Goal: Book appointment/travel/reservation

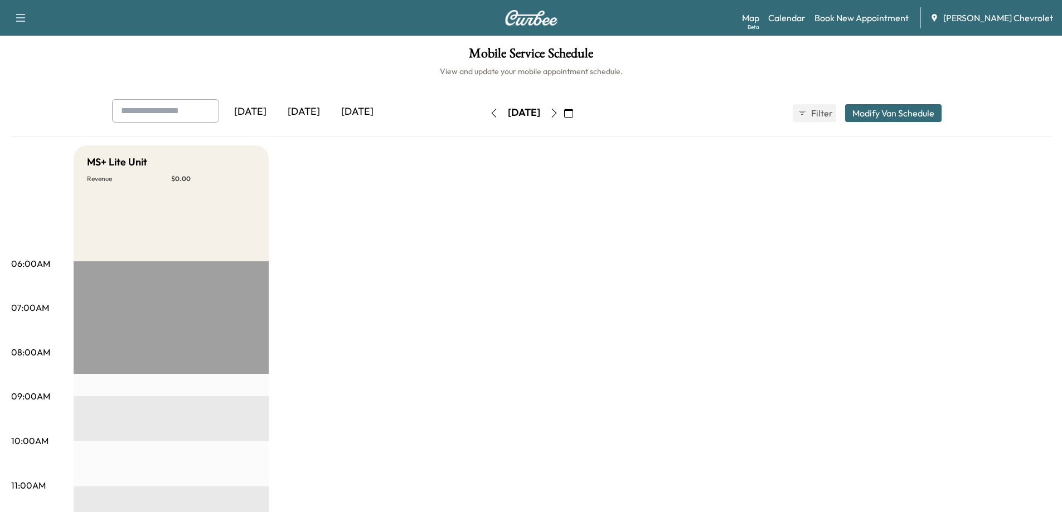
click at [573, 112] on icon "button" at bounding box center [568, 113] width 9 height 9
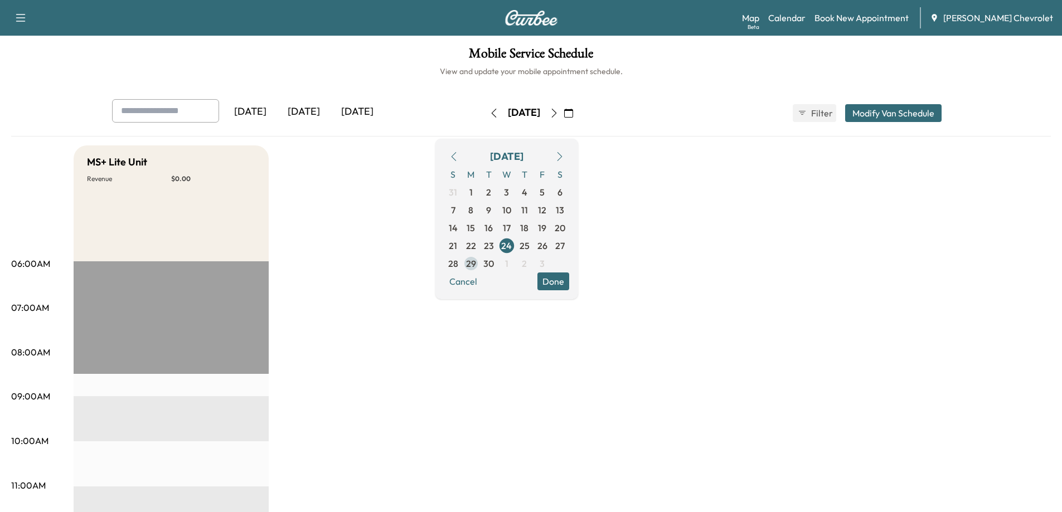
click at [476, 263] on span "29" at bounding box center [471, 263] width 10 height 13
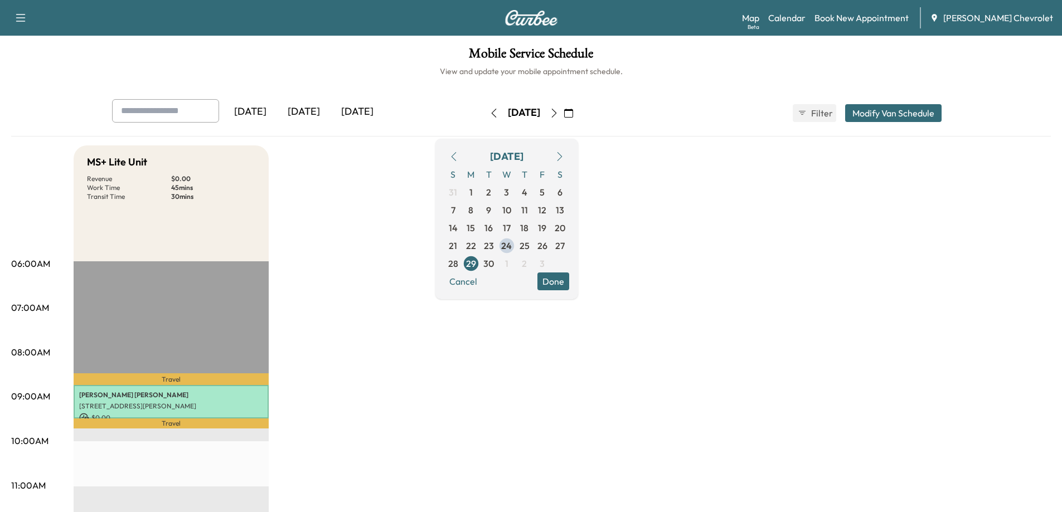
scroll to position [56, 0]
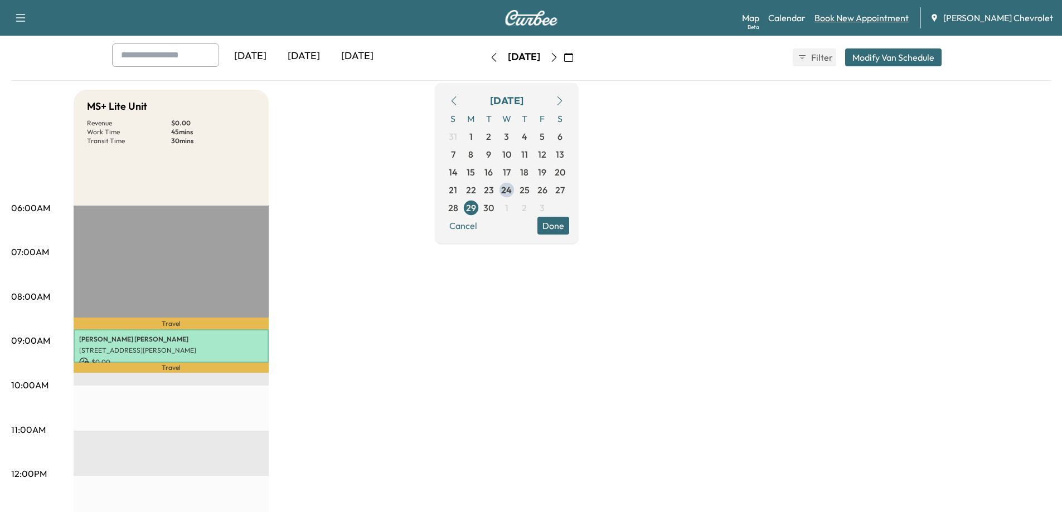
click at [878, 19] on link "Book New Appointment" at bounding box center [862, 17] width 94 height 13
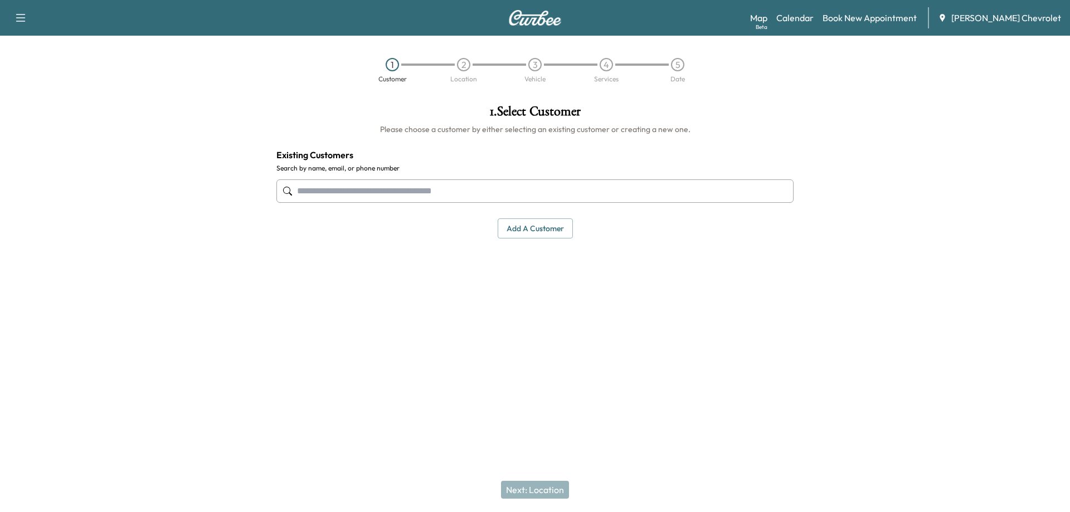
click at [316, 193] on input "text" at bounding box center [535, 191] width 517 height 23
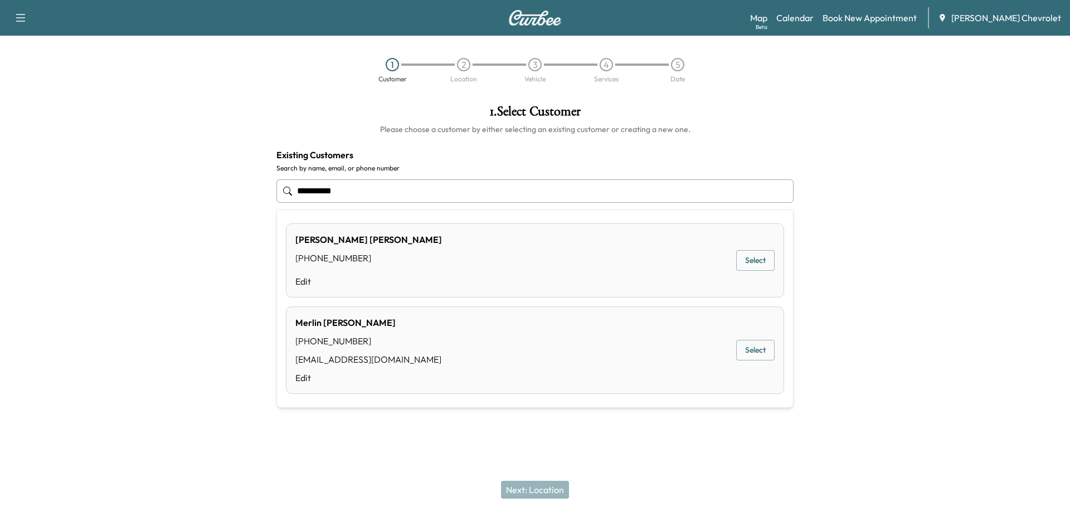
click at [743, 356] on button "Select" at bounding box center [755, 350] width 38 height 21
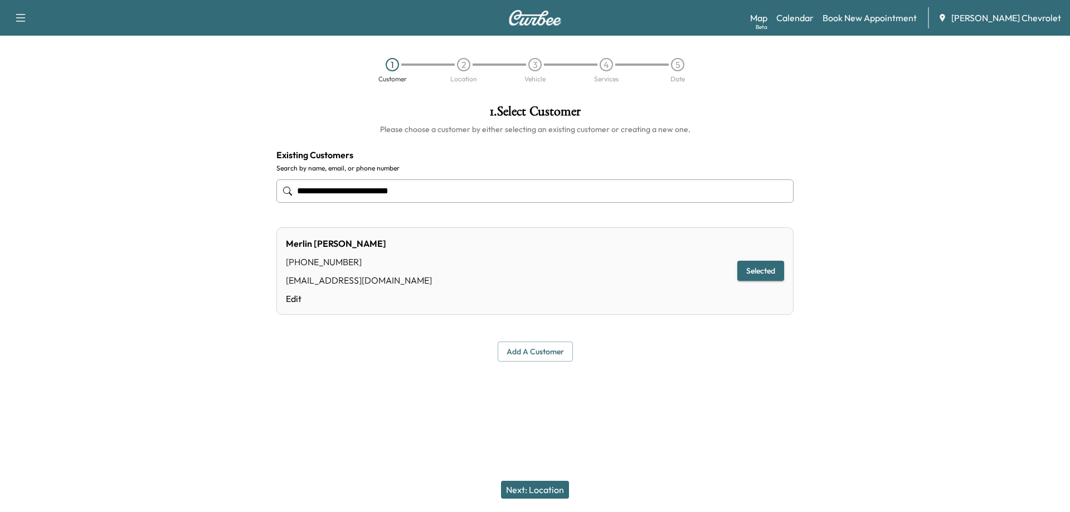
click at [322, 191] on input "**********" at bounding box center [535, 191] width 517 height 23
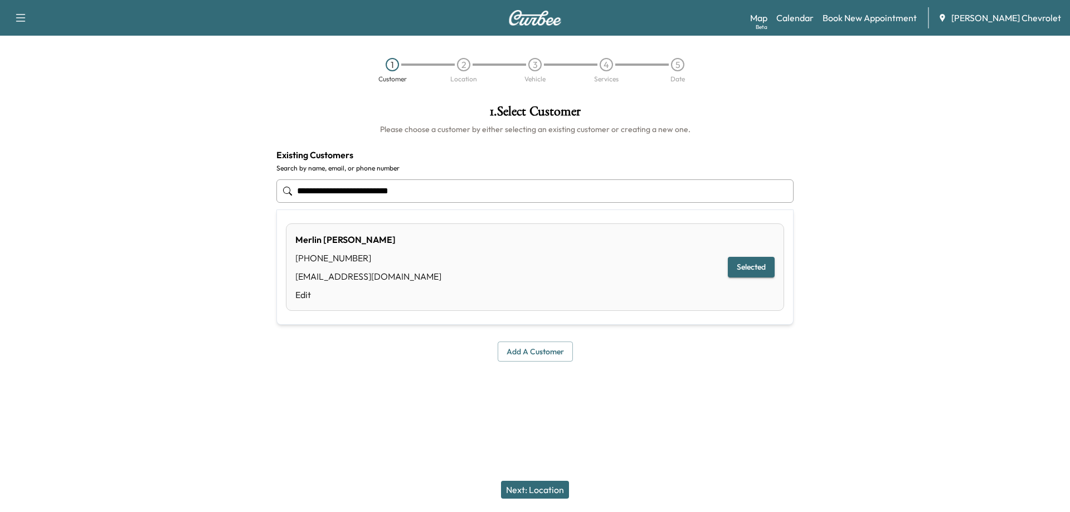
type input "**********"
click at [518, 495] on button "Next: Location" at bounding box center [535, 490] width 68 height 18
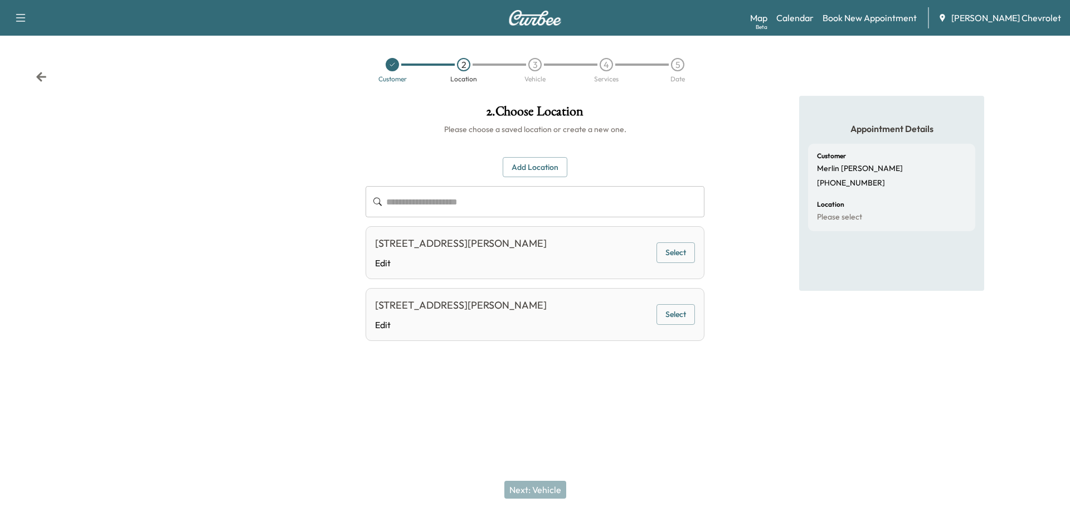
click at [683, 256] on button "Select" at bounding box center [676, 253] width 38 height 21
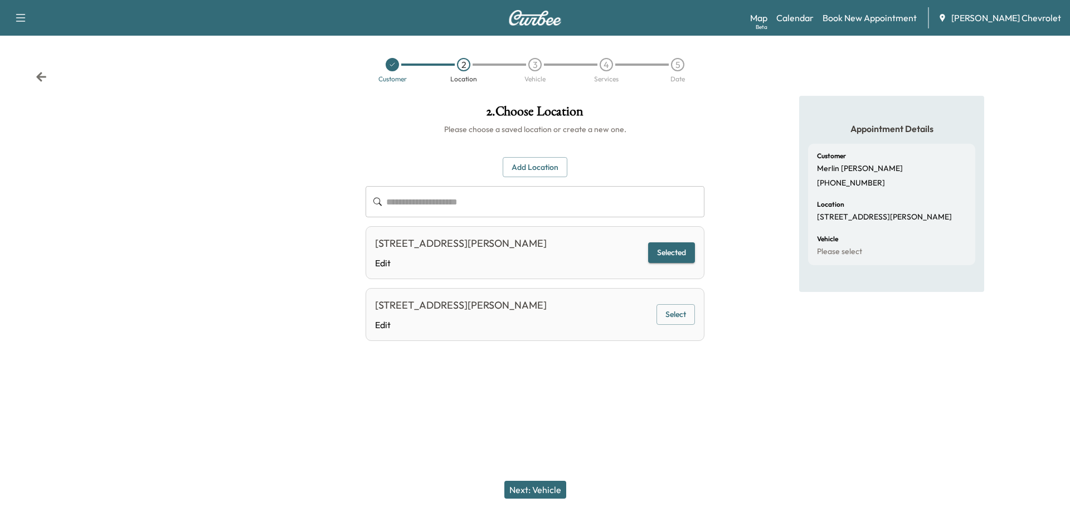
click at [526, 493] on button "Next: Vehicle" at bounding box center [536, 490] width 62 height 18
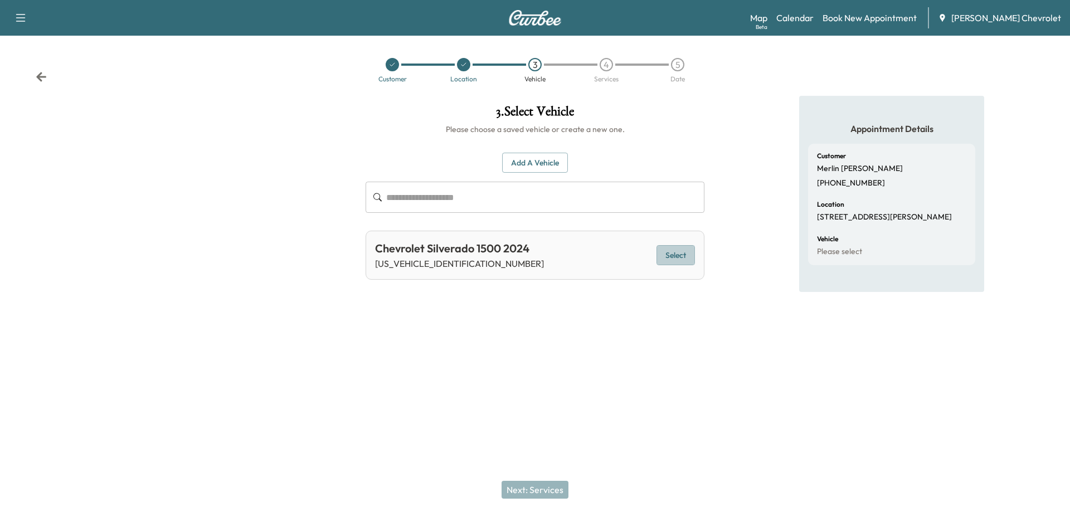
click at [678, 256] on button "Select" at bounding box center [676, 255] width 38 height 21
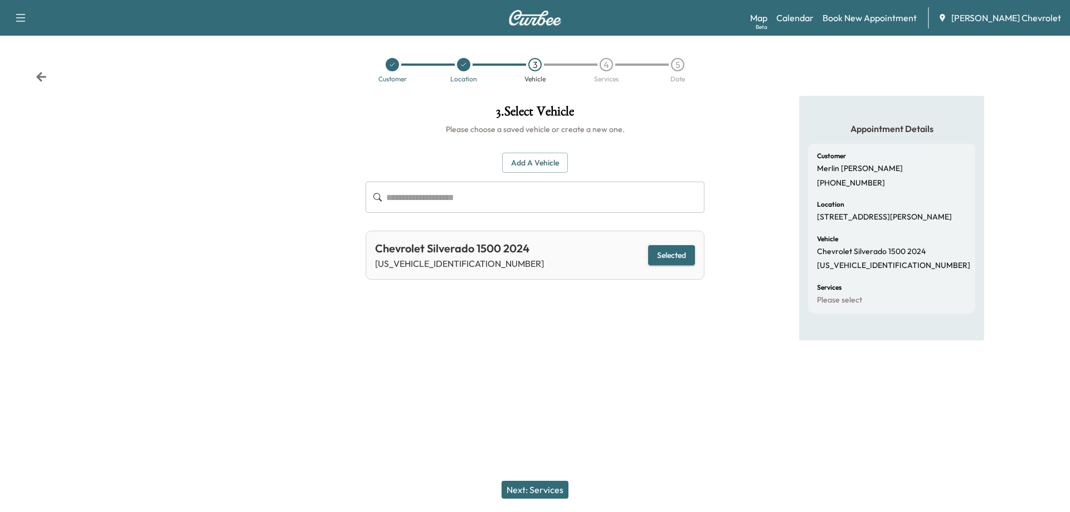
click at [532, 495] on button "Next: Services" at bounding box center [535, 490] width 67 height 18
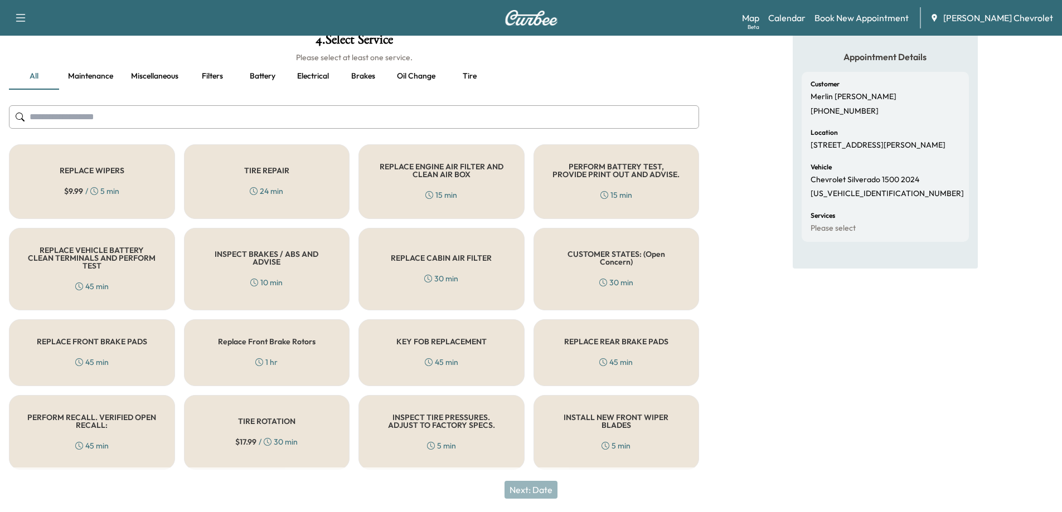
scroll to position [74, 0]
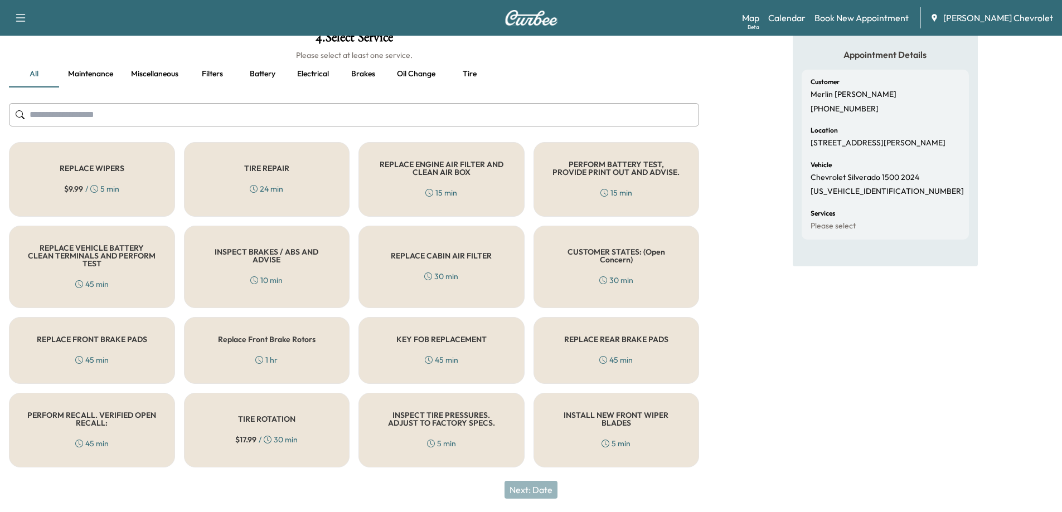
click at [127, 425] on h5 "PERFORM RECALL. VERIFIED OPEN RECALL:" at bounding box center [91, 419] width 129 height 16
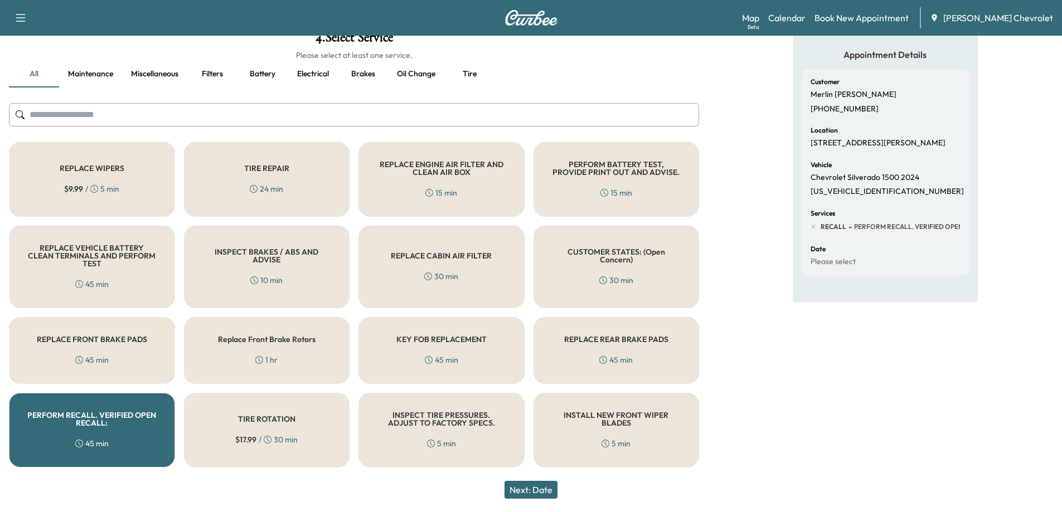
click at [532, 486] on button "Next: Date" at bounding box center [531, 490] width 53 height 18
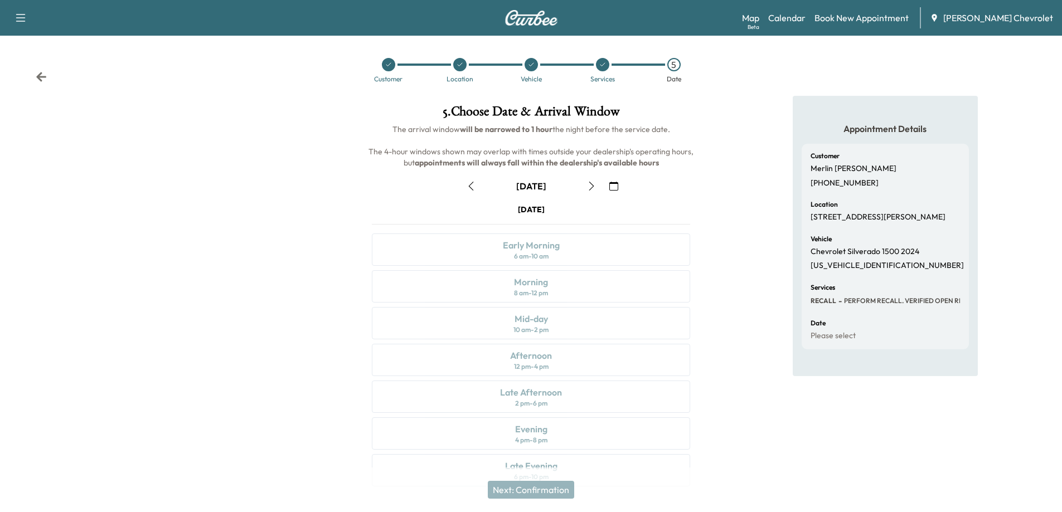
click at [590, 183] on icon "button" at bounding box center [591, 186] width 5 height 9
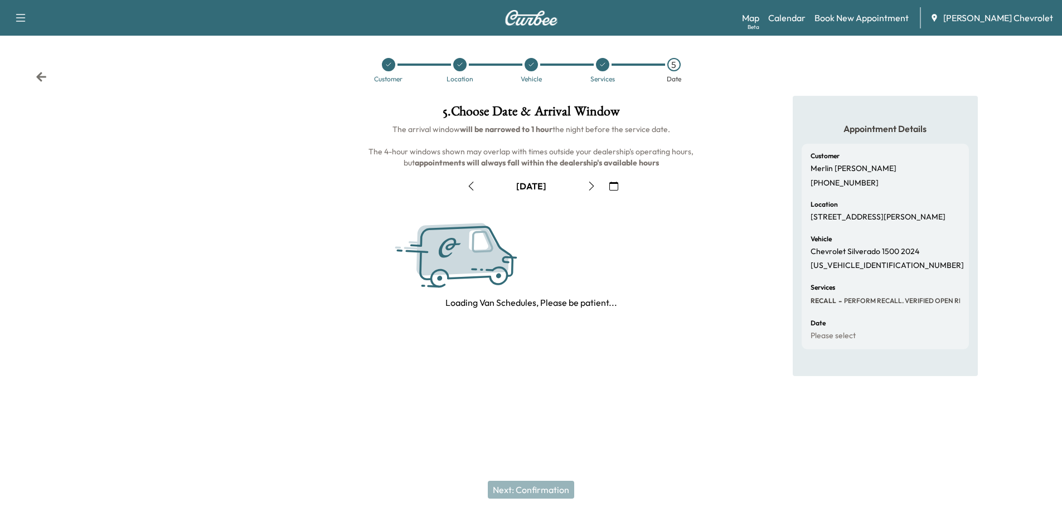
click at [590, 183] on icon "button" at bounding box center [591, 186] width 5 height 9
click at [593, 183] on icon "button" at bounding box center [595, 186] width 5 height 9
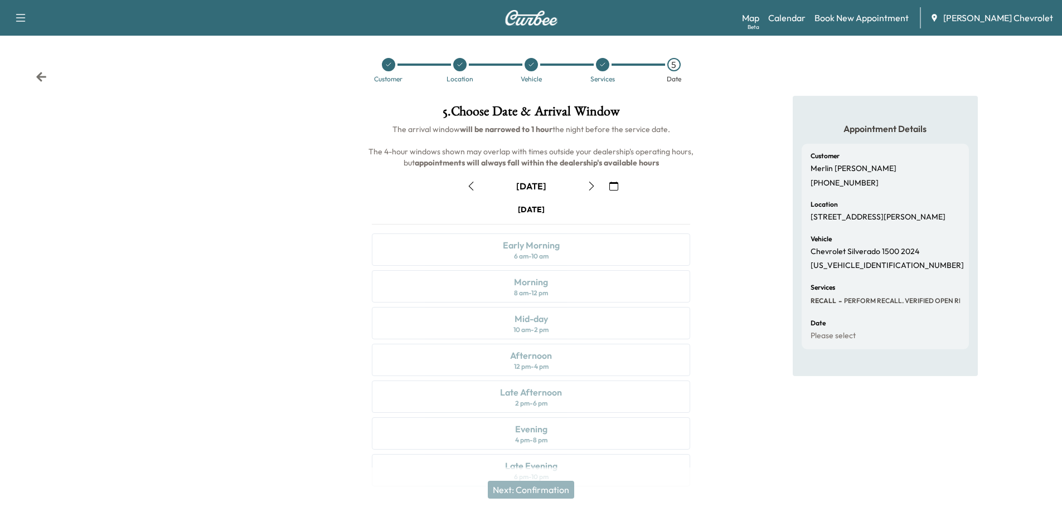
click at [537, 327] on div "[DATE] Early Morning 6 am - 10 am Morning 8 am - 12 pm Mid-day 10 am - 2 pm Aft…" at bounding box center [531, 347] width 336 height 287
click at [466, 186] on button "button" at bounding box center [471, 186] width 19 height 18
click at [538, 365] on div "12 pm - 4 pm" at bounding box center [531, 366] width 35 height 9
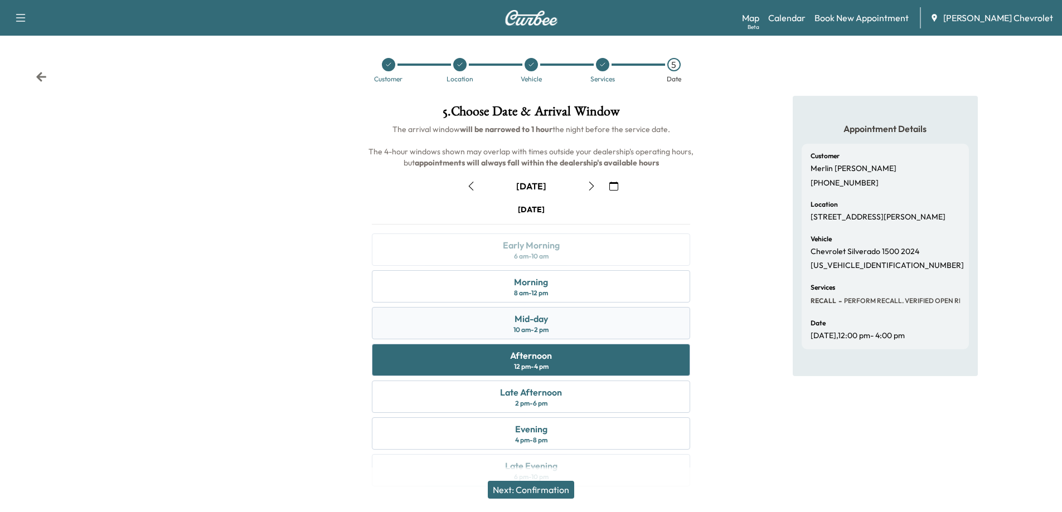
click at [540, 330] on div "10 am - 2 pm" at bounding box center [530, 330] width 35 height 9
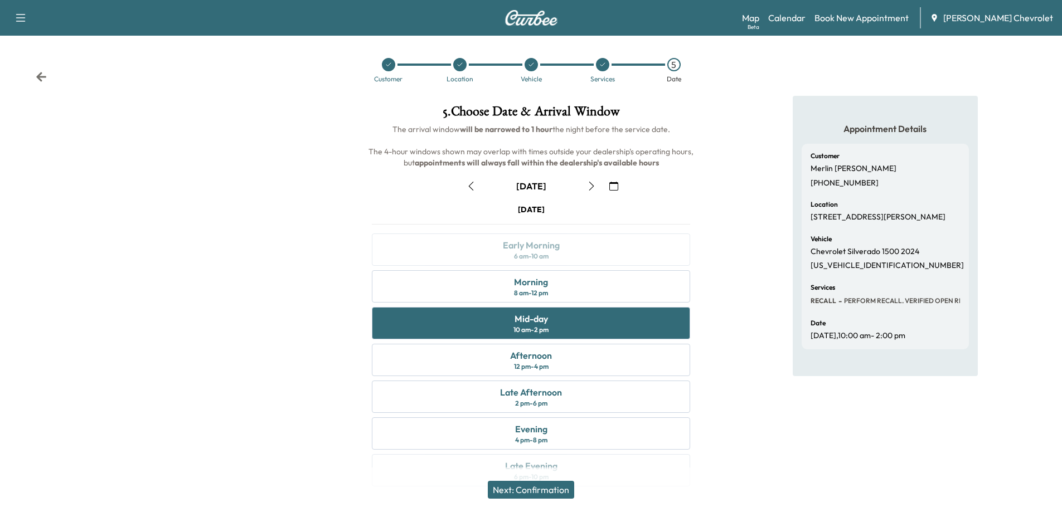
click at [546, 493] on button "Next: Confirmation" at bounding box center [531, 490] width 86 height 18
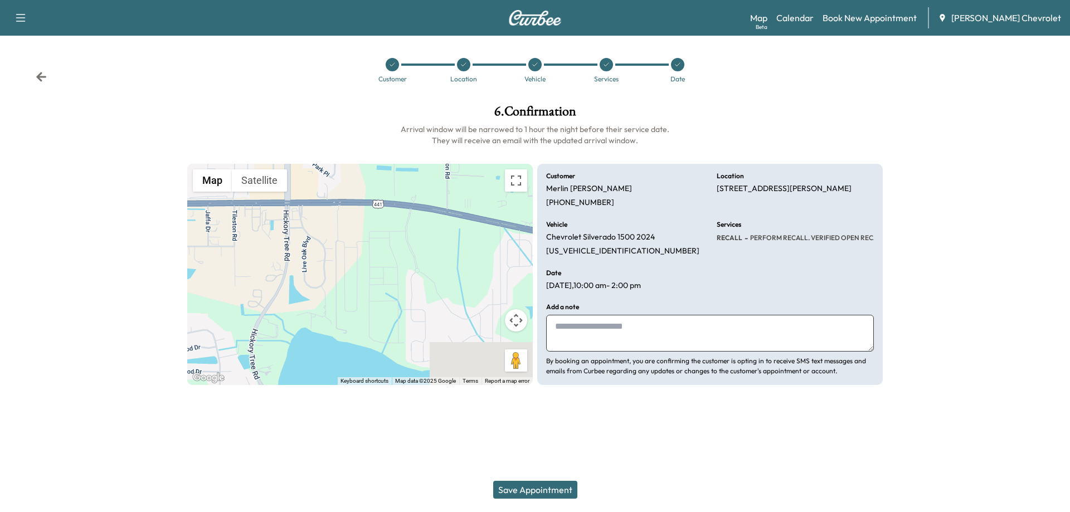
click at [570, 335] on textarea at bounding box center [710, 333] width 328 height 37
type textarea "*"
type textarea "**********"
click at [512, 489] on button "Save Appointment" at bounding box center [535, 490] width 84 height 18
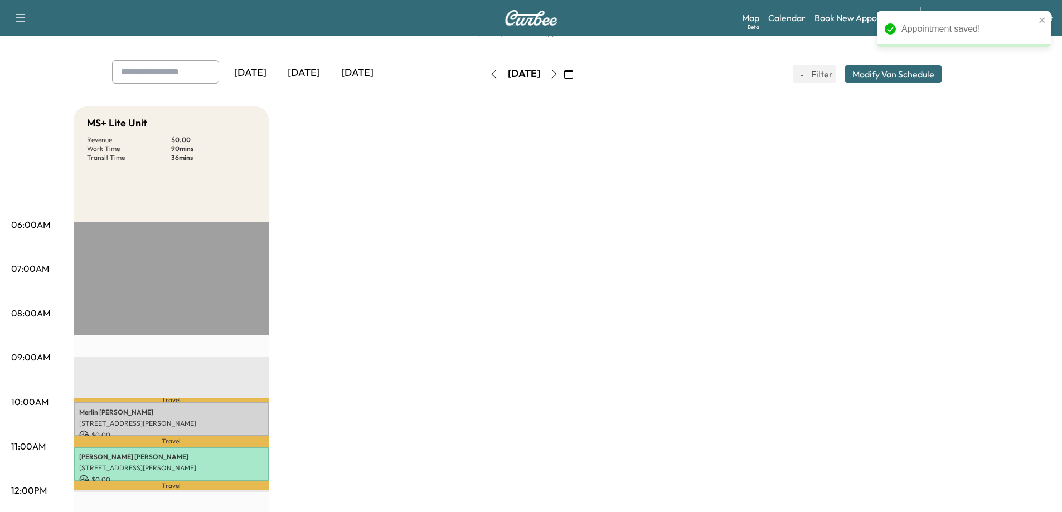
scroll to position [112, 0]
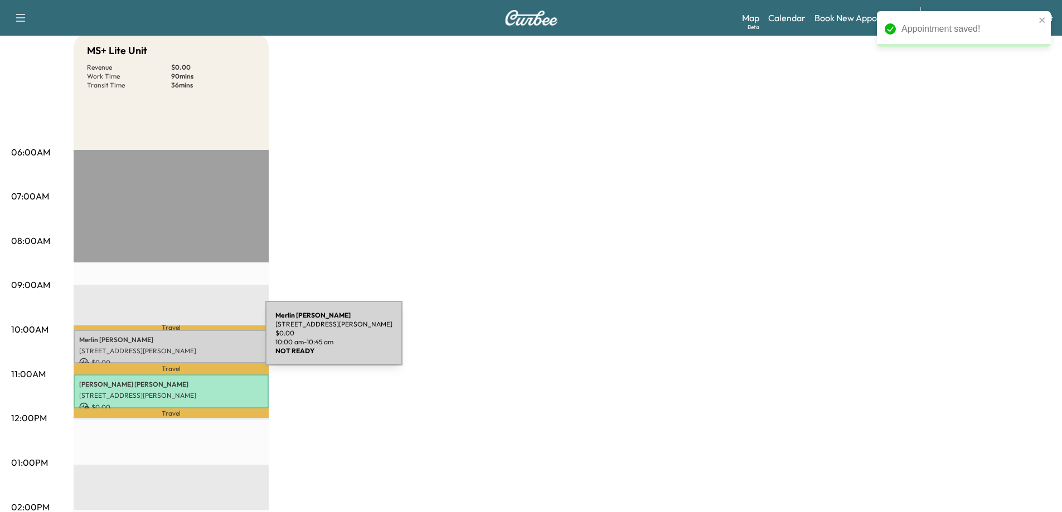
click at [182, 340] on p "[PERSON_NAME]" at bounding box center [171, 340] width 184 height 9
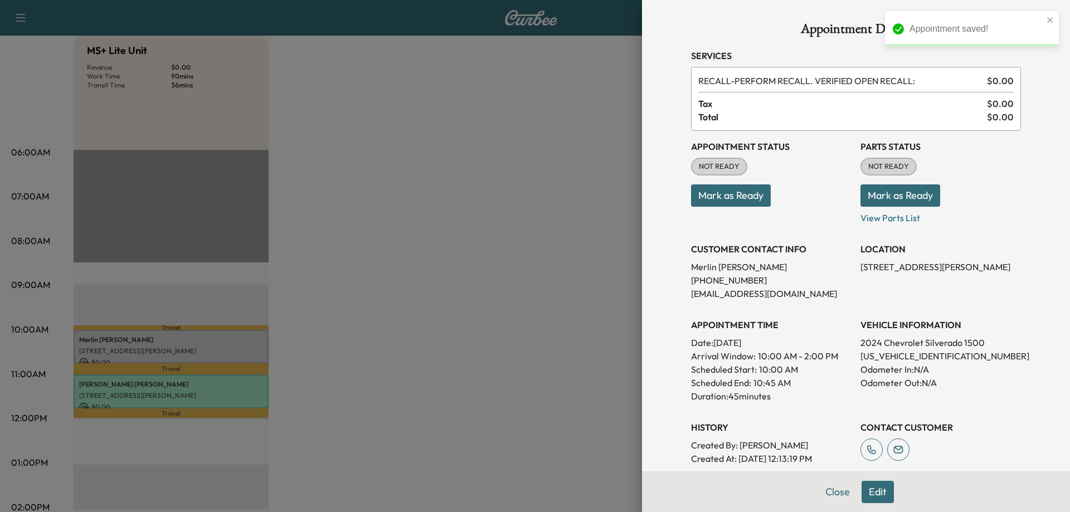
click at [704, 193] on button "Mark as Ready" at bounding box center [731, 196] width 80 height 22
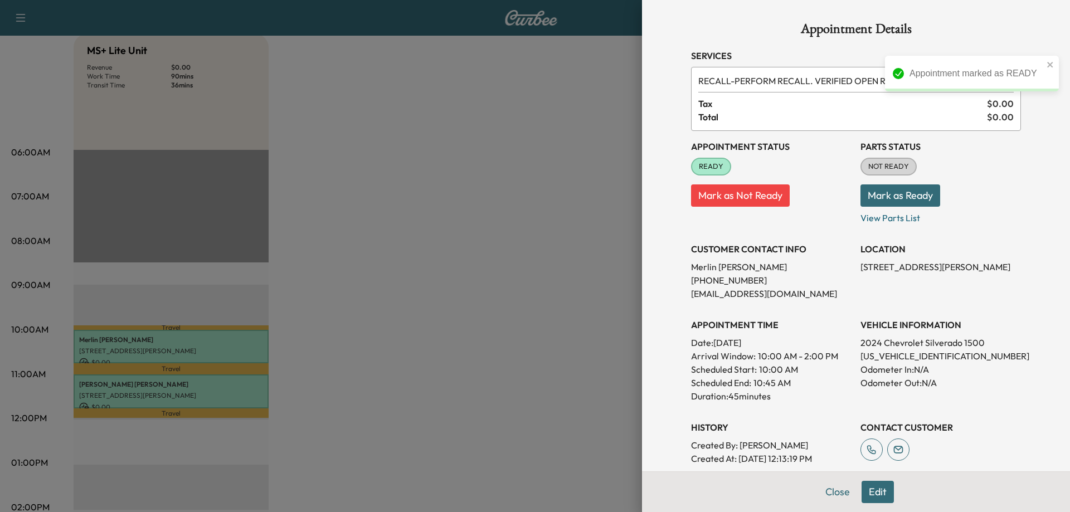
click at [897, 191] on button "Mark as Ready" at bounding box center [901, 196] width 80 height 22
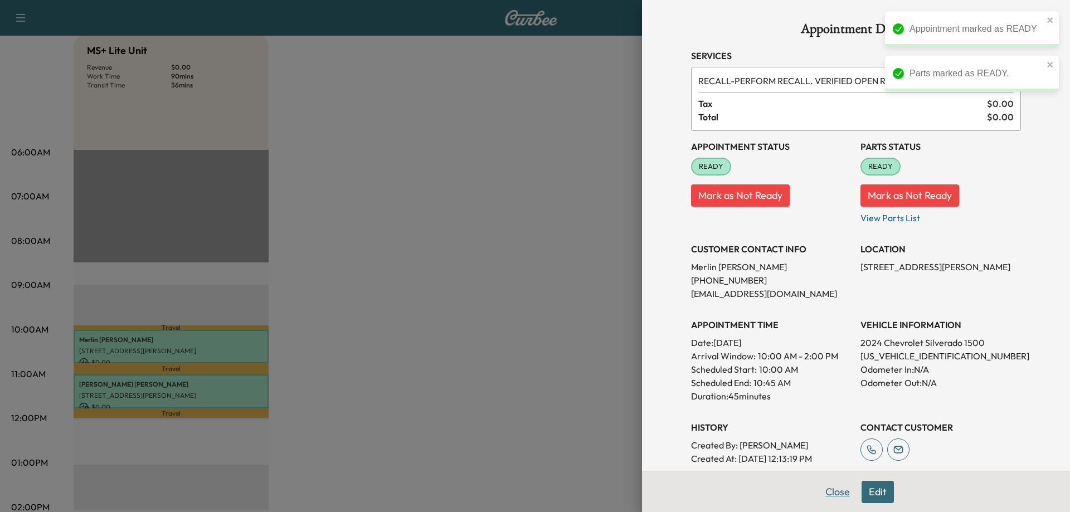
click at [821, 493] on button "Close" at bounding box center [837, 492] width 39 height 22
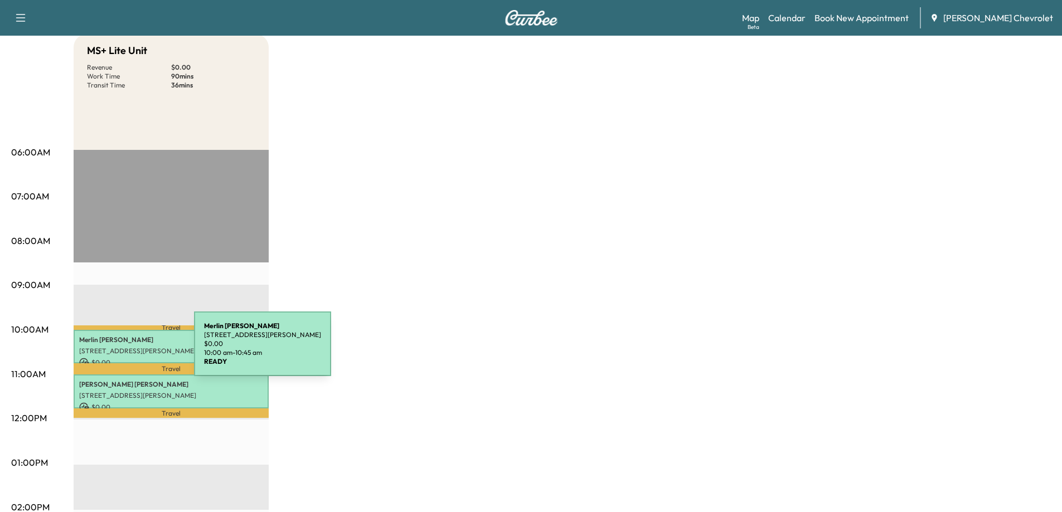
click at [110, 351] on p "[STREET_ADDRESS][PERSON_NAME]" at bounding box center [171, 351] width 184 height 9
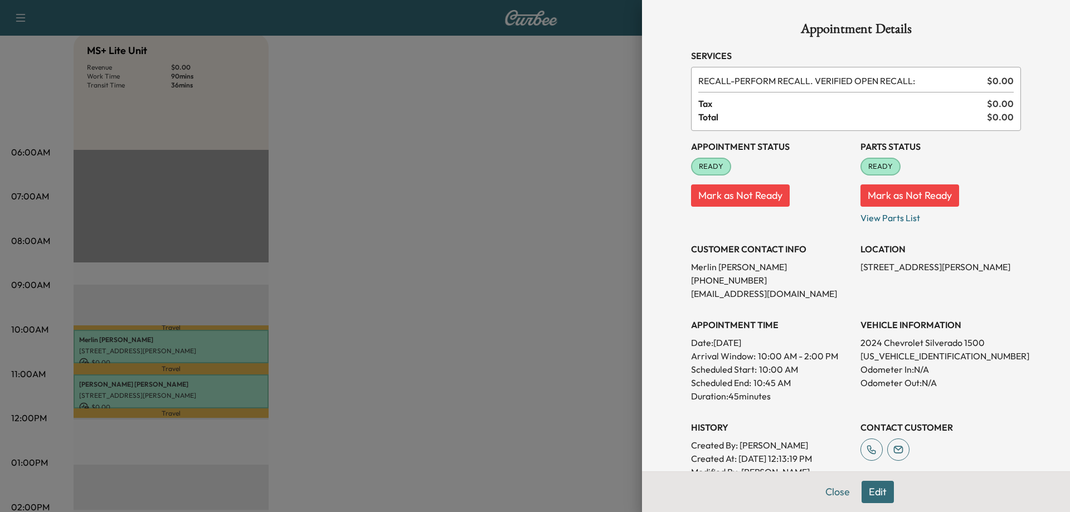
scroll to position [56, 0]
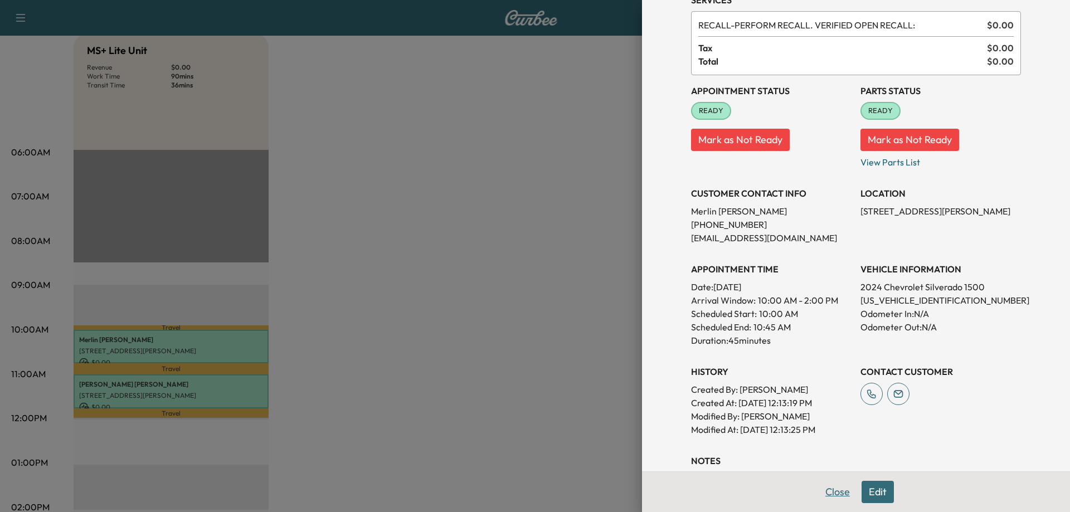
click at [826, 492] on button "Close" at bounding box center [837, 492] width 39 height 22
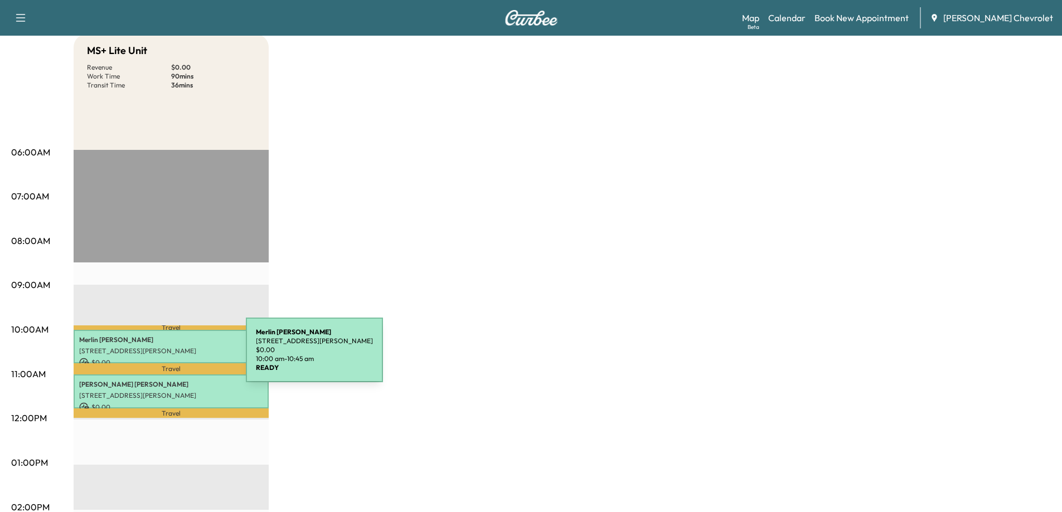
click at [162, 358] on p "$ 0.00" at bounding box center [171, 363] width 184 height 10
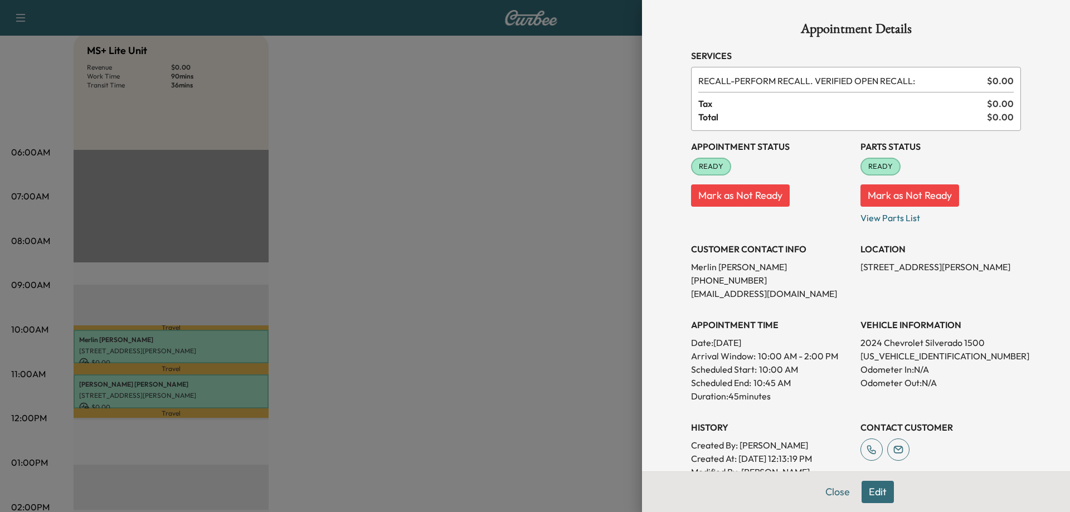
click at [884, 356] on p "[US_VEHICLE_IDENTIFICATION_NUMBER]" at bounding box center [941, 356] width 161 height 13
copy p "[US_VEHICLE_IDENTIFICATION_NUMBER]"
